Goal: Transaction & Acquisition: Purchase product/service

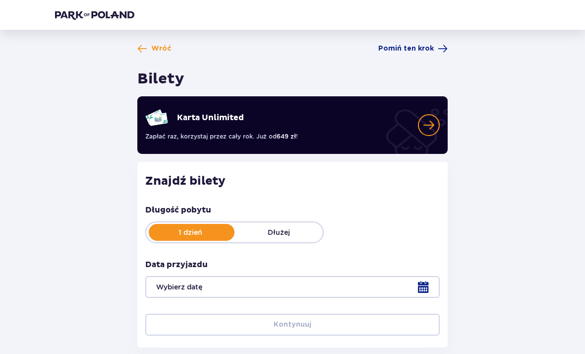
click at [518, 66] on div "Wróć Pomiń ten [PERSON_NAME] Bilety Karta Unlimited Zapłać raz, korzystaj przez…" at bounding box center [292, 199] width 491 height 311
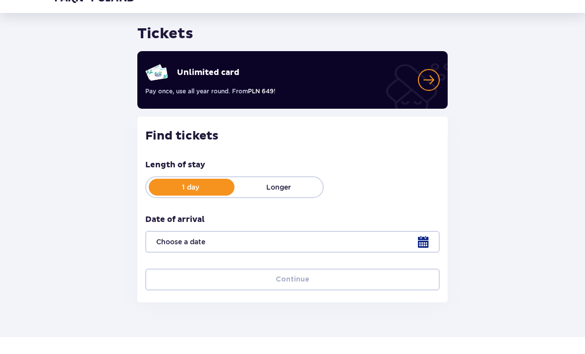
scroll to position [28, 0]
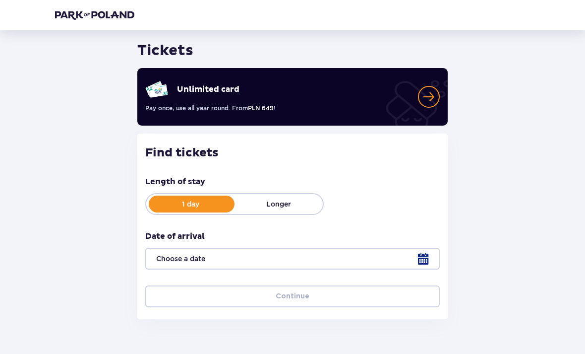
click at [432, 265] on div at bounding box center [292, 259] width 295 height 22
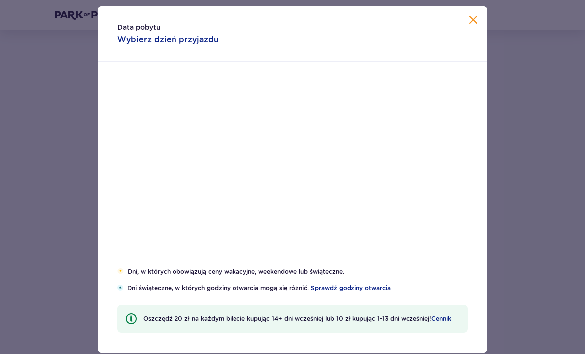
scroll to position [28, 0]
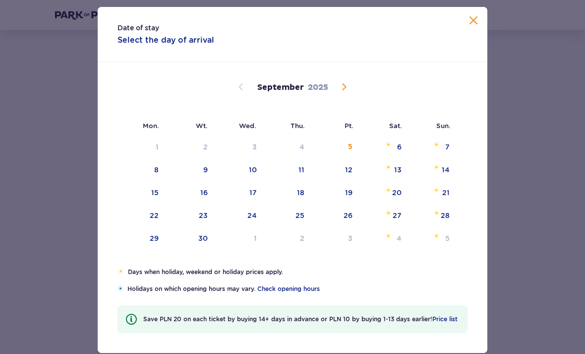
click at [404, 180] on div "13" at bounding box center [384, 170] width 49 height 22
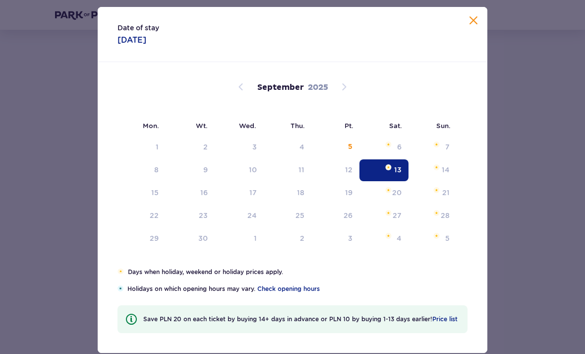
type input "[DATE]"
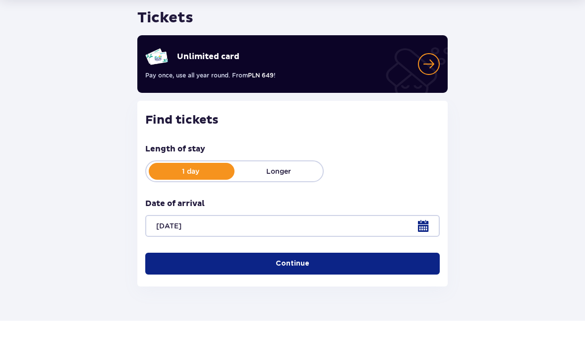
click at [365, 286] on button "Continue" at bounding box center [292, 297] width 295 height 22
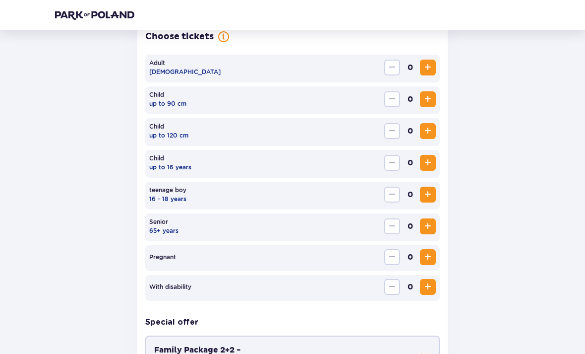
scroll to position [305, 0]
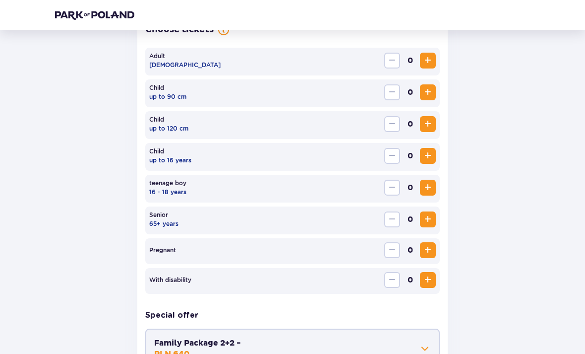
click at [427, 66] on button "Increase" at bounding box center [428, 61] width 16 height 16
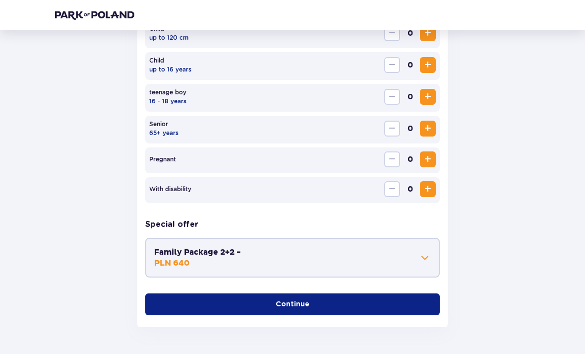
click at [347, 301] on button "Continue" at bounding box center [292, 305] width 295 height 22
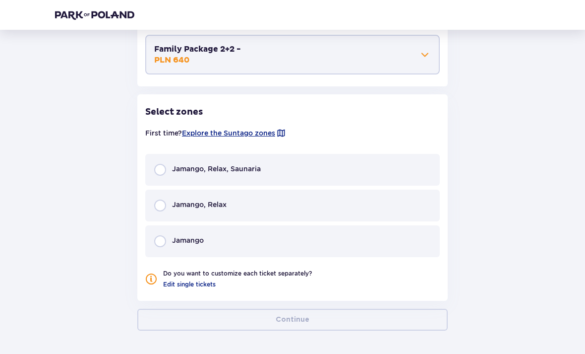
scroll to position [602, 0]
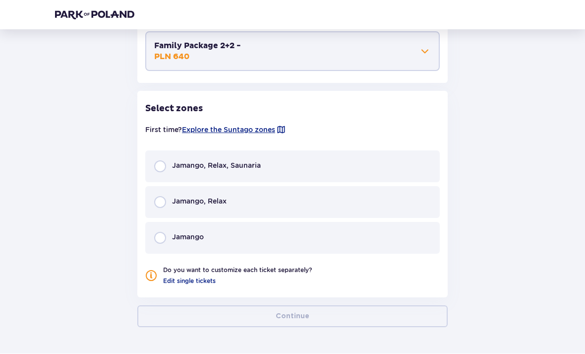
click at [183, 170] on p "Jamango, Relax, Saunaria" at bounding box center [216, 166] width 89 height 10
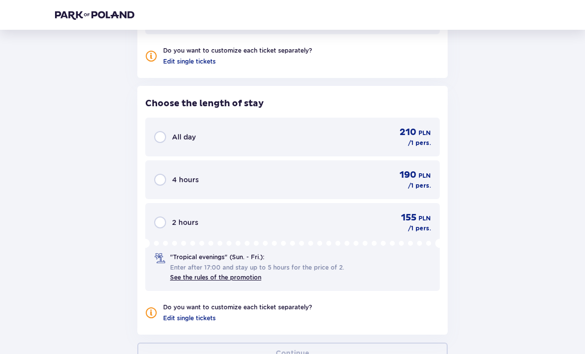
scroll to position [821, 0]
click at [160, 180] on input "radio" at bounding box center [160, 181] width 12 height 12
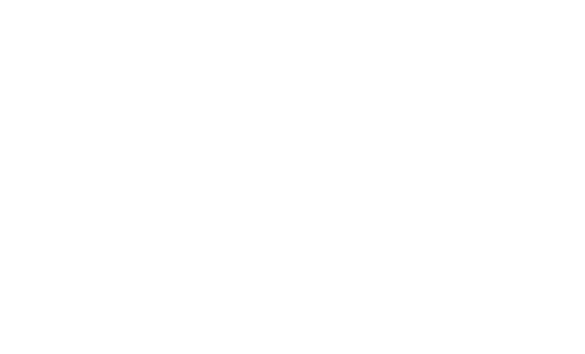
scroll to position [0, 0]
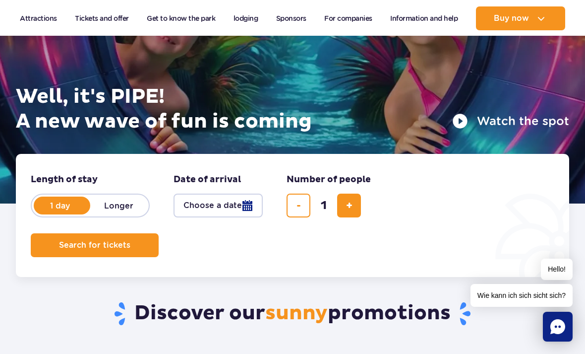
scroll to position [100, 0]
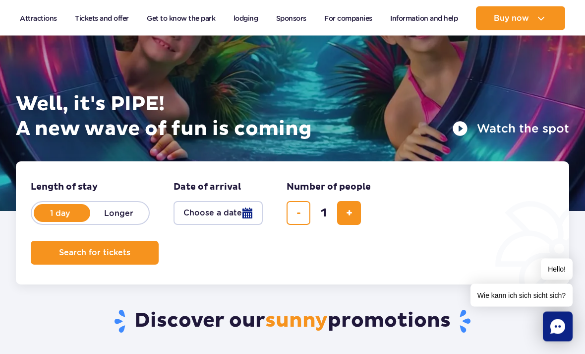
click at [238, 217] on button "Choose a date" at bounding box center [218, 213] width 89 height 24
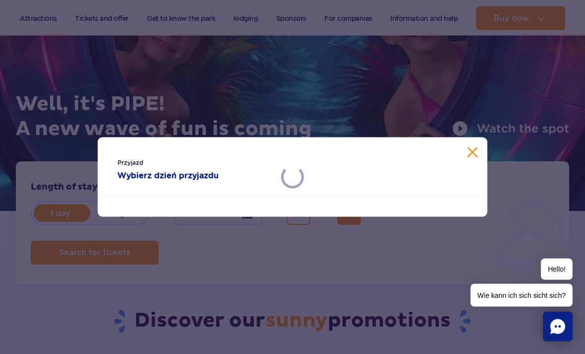
scroll to position [101, 0]
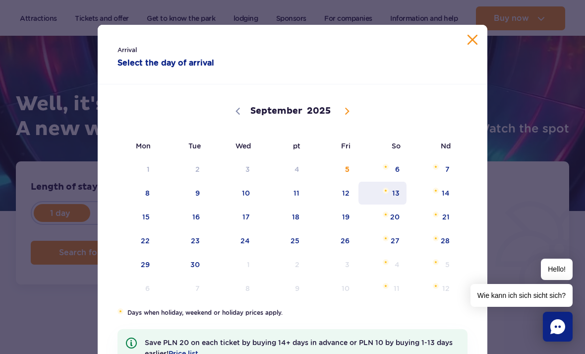
click at [396, 192] on span "13" at bounding box center [383, 193] width 50 height 23
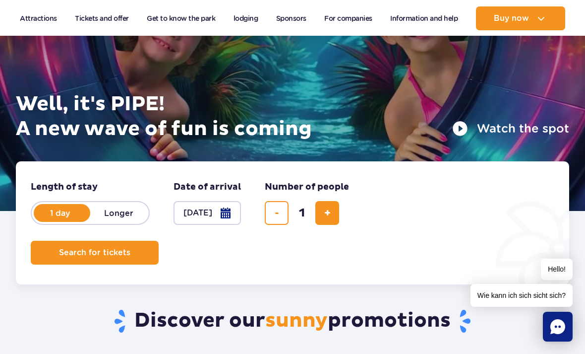
click at [216, 213] on button "[DATE]" at bounding box center [207, 213] width 67 height 24
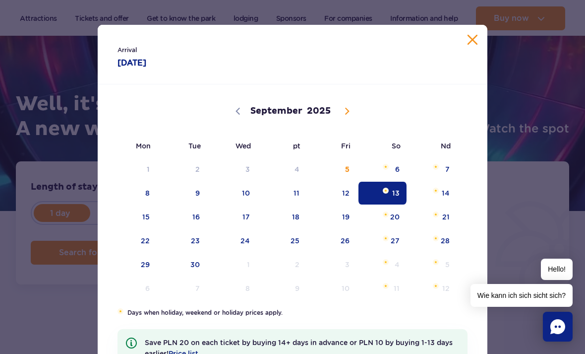
click at [390, 191] on span "13" at bounding box center [383, 193] width 50 height 23
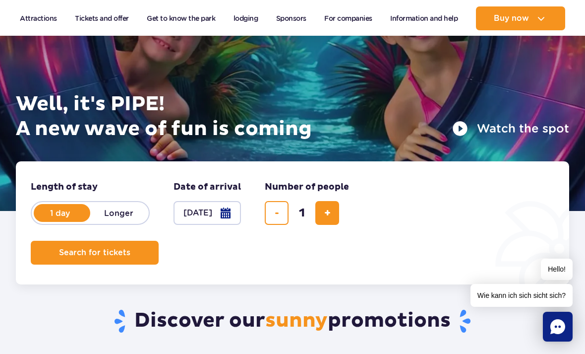
click at [139, 255] on button "Search for tickets" at bounding box center [95, 253] width 128 height 24
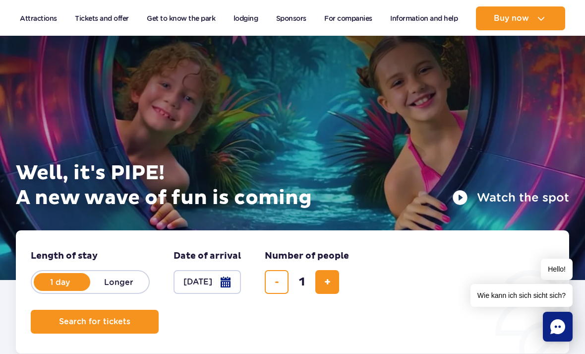
scroll to position [22, 0]
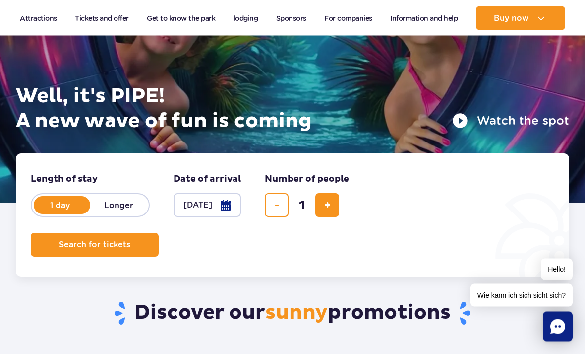
click at [146, 243] on button "Search for tickets" at bounding box center [95, 245] width 128 height 24
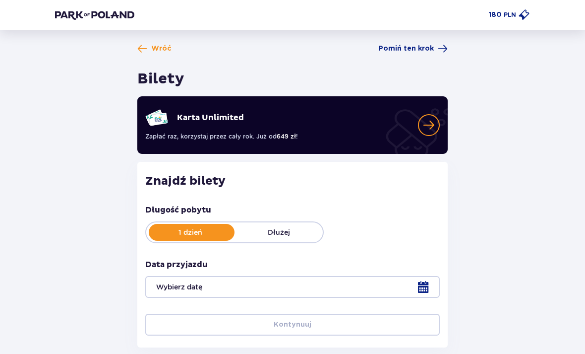
type input "[DATE]"
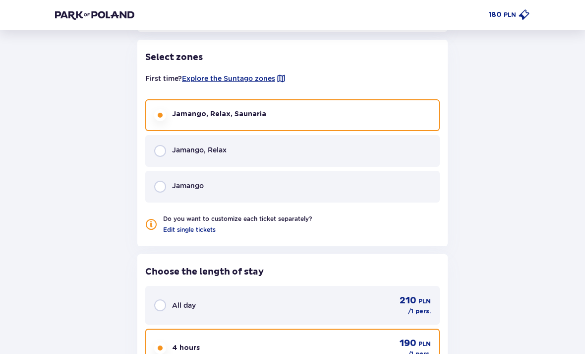
scroll to position [654, 0]
click at [163, 152] on input "radio" at bounding box center [160, 150] width 12 height 12
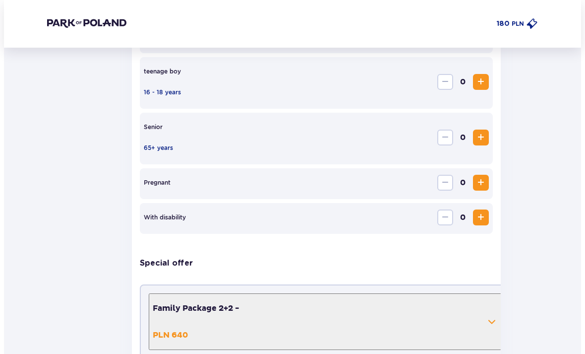
scroll to position [0, 0]
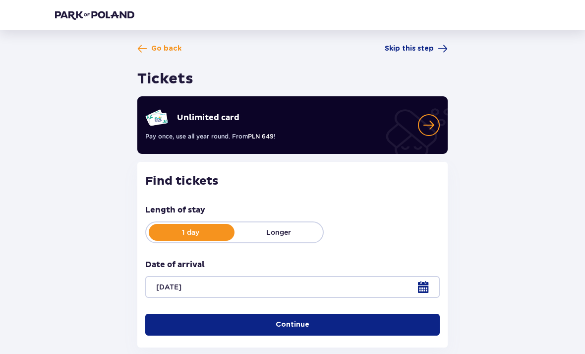
click at [365, 321] on button "Continue" at bounding box center [292, 324] width 295 height 22
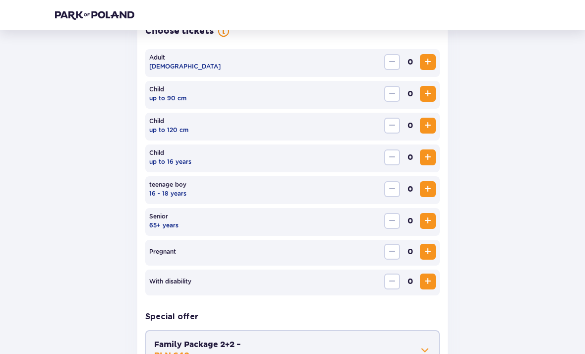
scroll to position [305, 0]
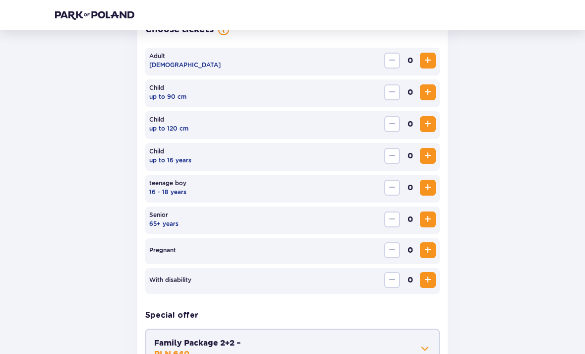
click at [426, 62] on span "Increase" at bounding box center [428, 61] width 12 height 12
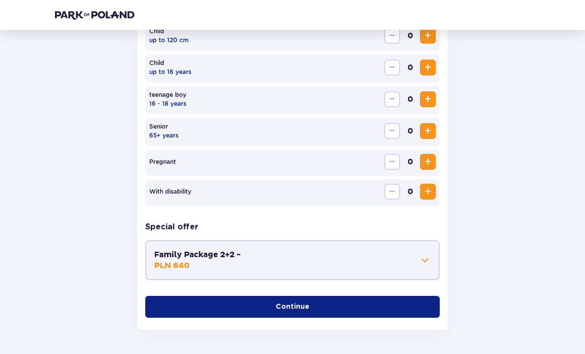
scroll to position [396, 0]
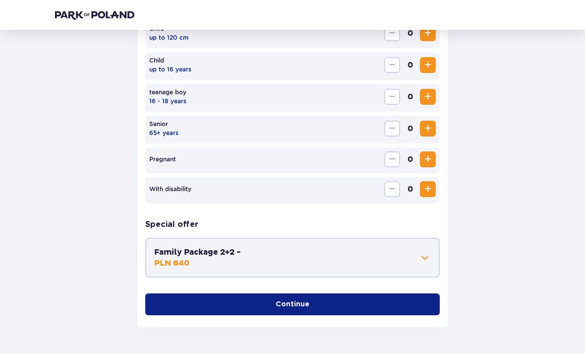
click at [342, 309] on button "Continue" at bounding box center [292, 305] width 295 height 22
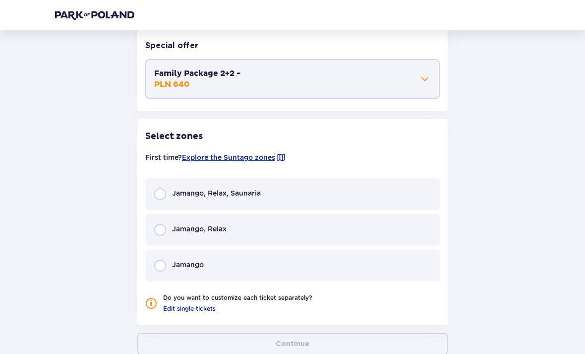
scroll to position [602, 0]
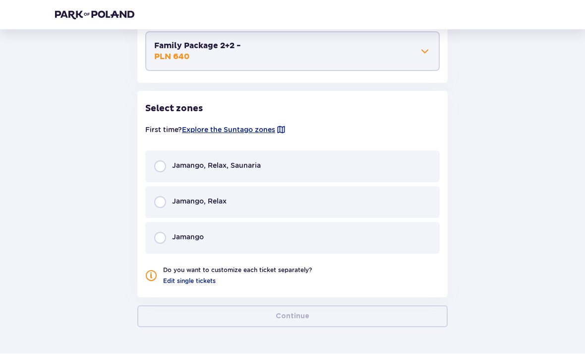
click at [165, 195] on div "Jamango, Relax" at bounding box center [292, 202] width 295 height 32
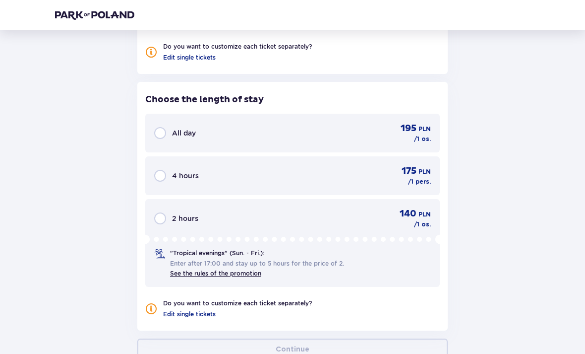
scroll to position [858, 0]
